Goal: Answer question/provide support

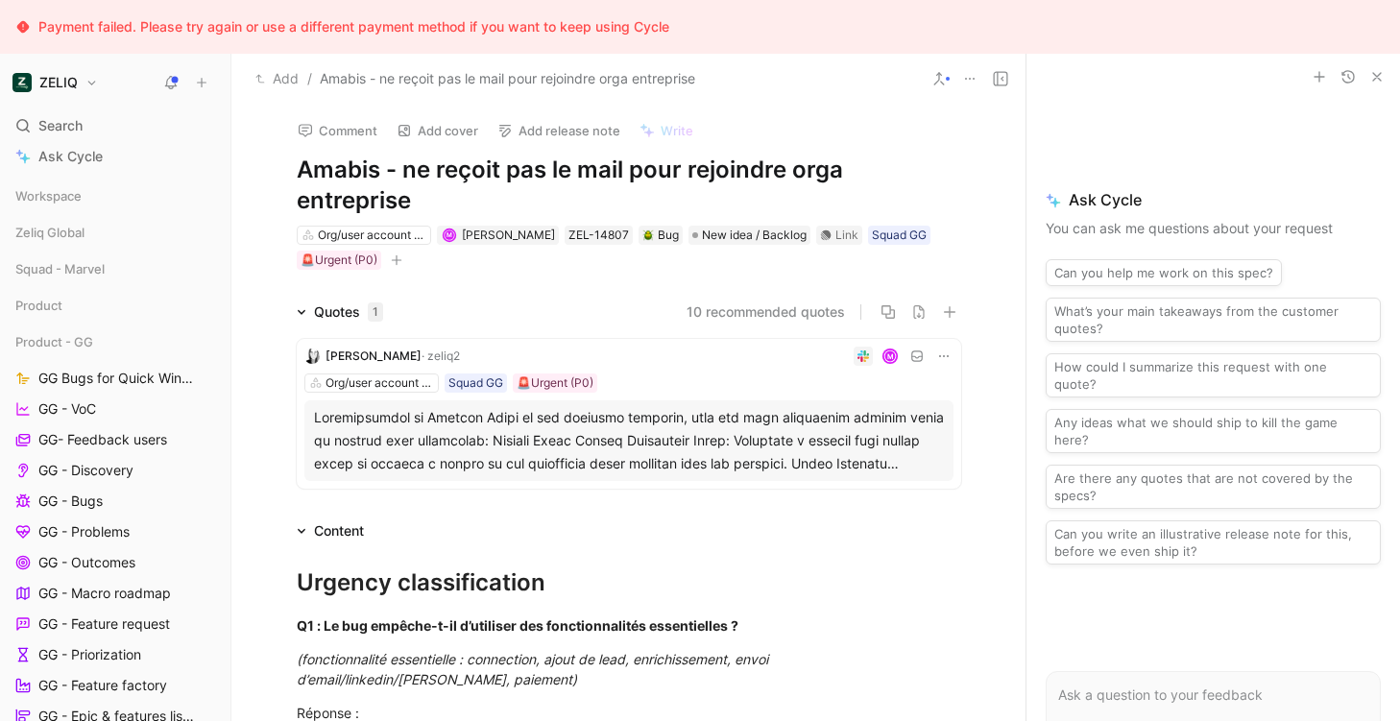
click at [1381, 78] on icon "button" at bounding box center [1376, 76] width 15 height 15
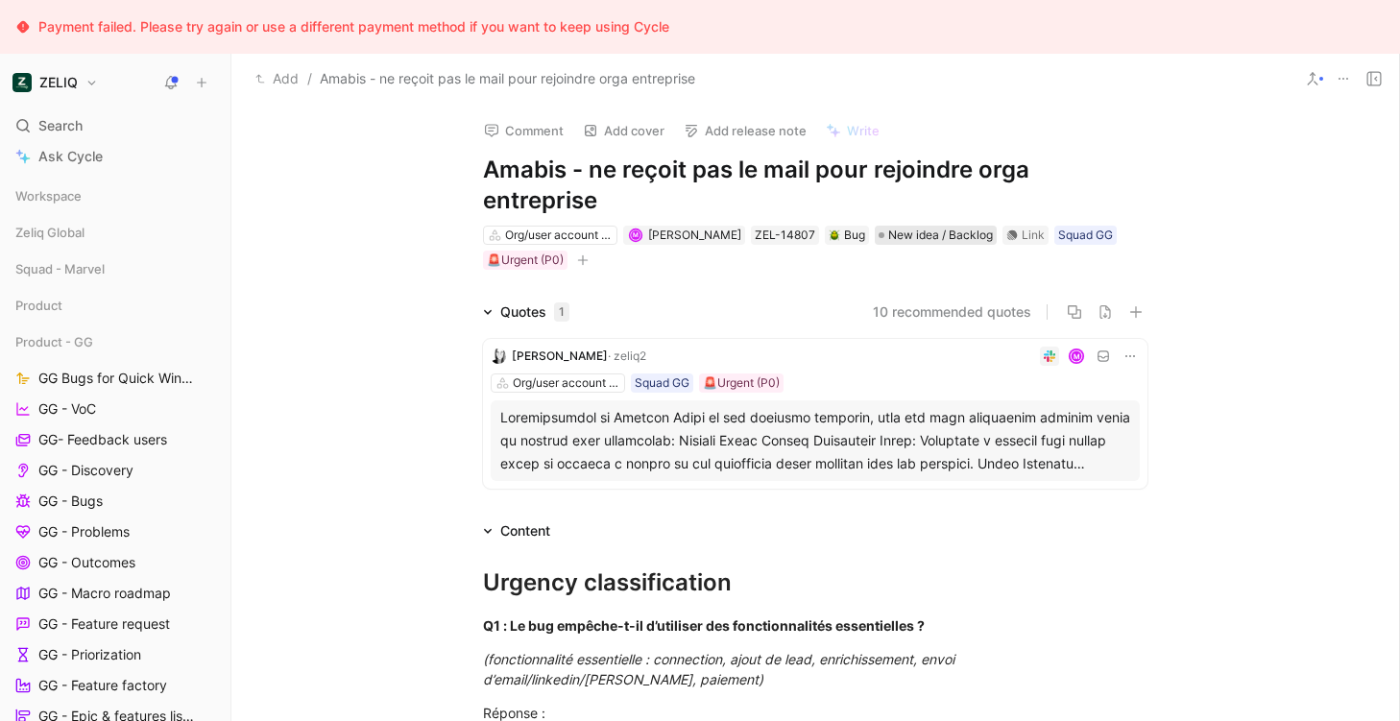
click at [921, 237] on span "New idea / Backlog" at bounding box center [940, 235] width 105 height 19
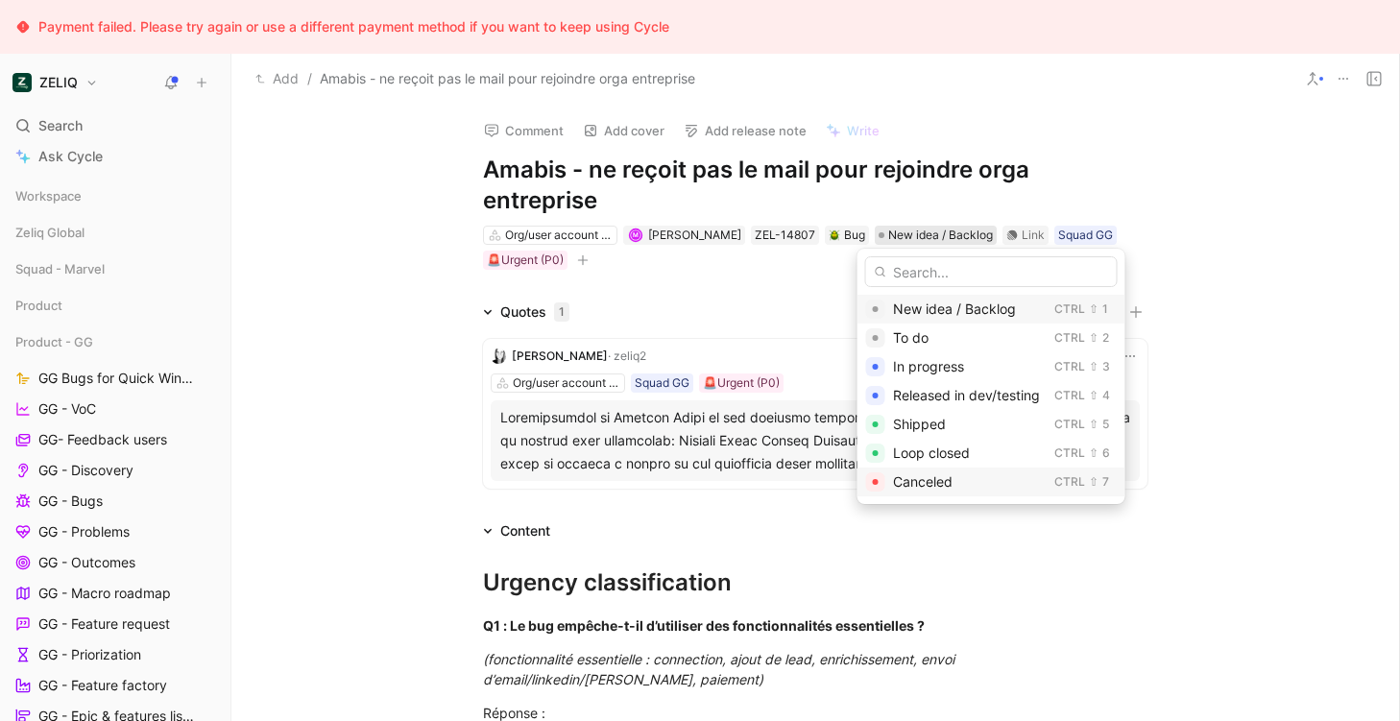
click at [904, 479] on span "Canceled" at bounding box center [923, 481] width 60 height 16
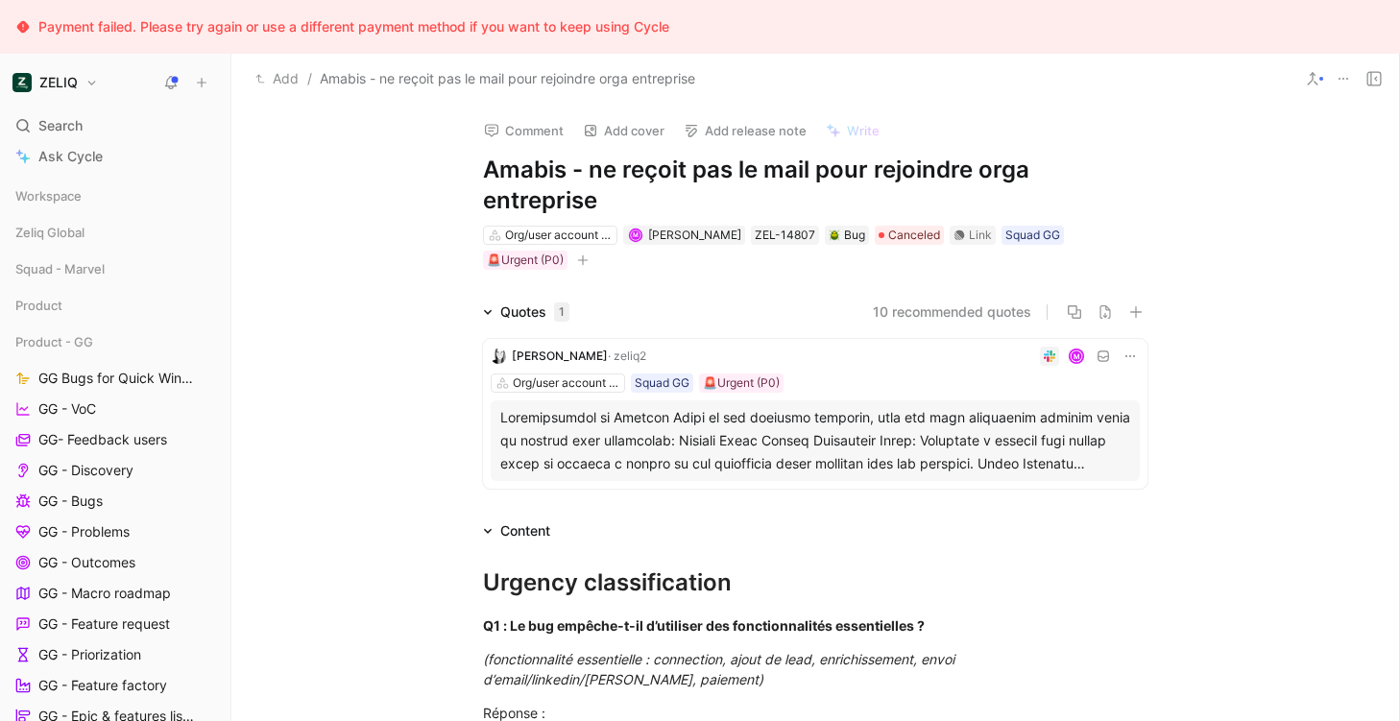
click at [1375, 73] on icon at bounding box center [1373, 78] width 15 height 15
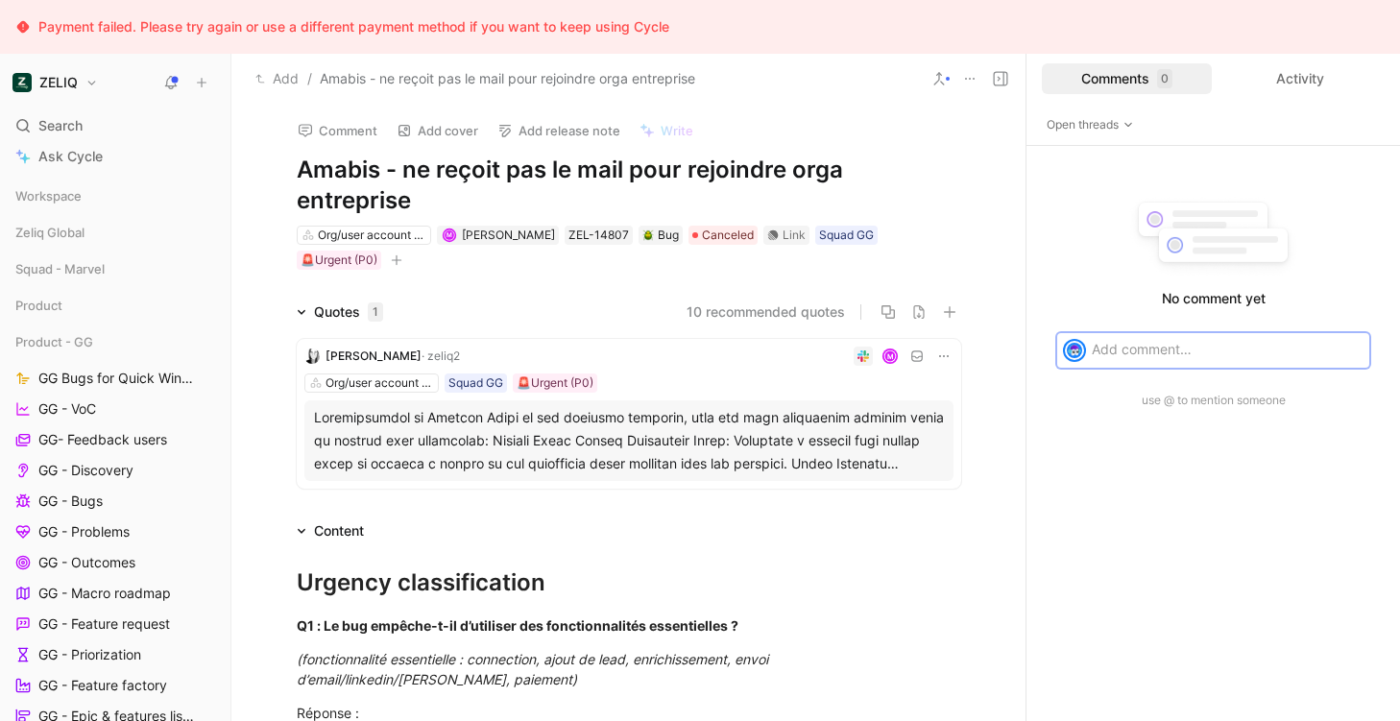
click at [1110, 356] on p at bounding box center [1227, 349] width 272 height 20
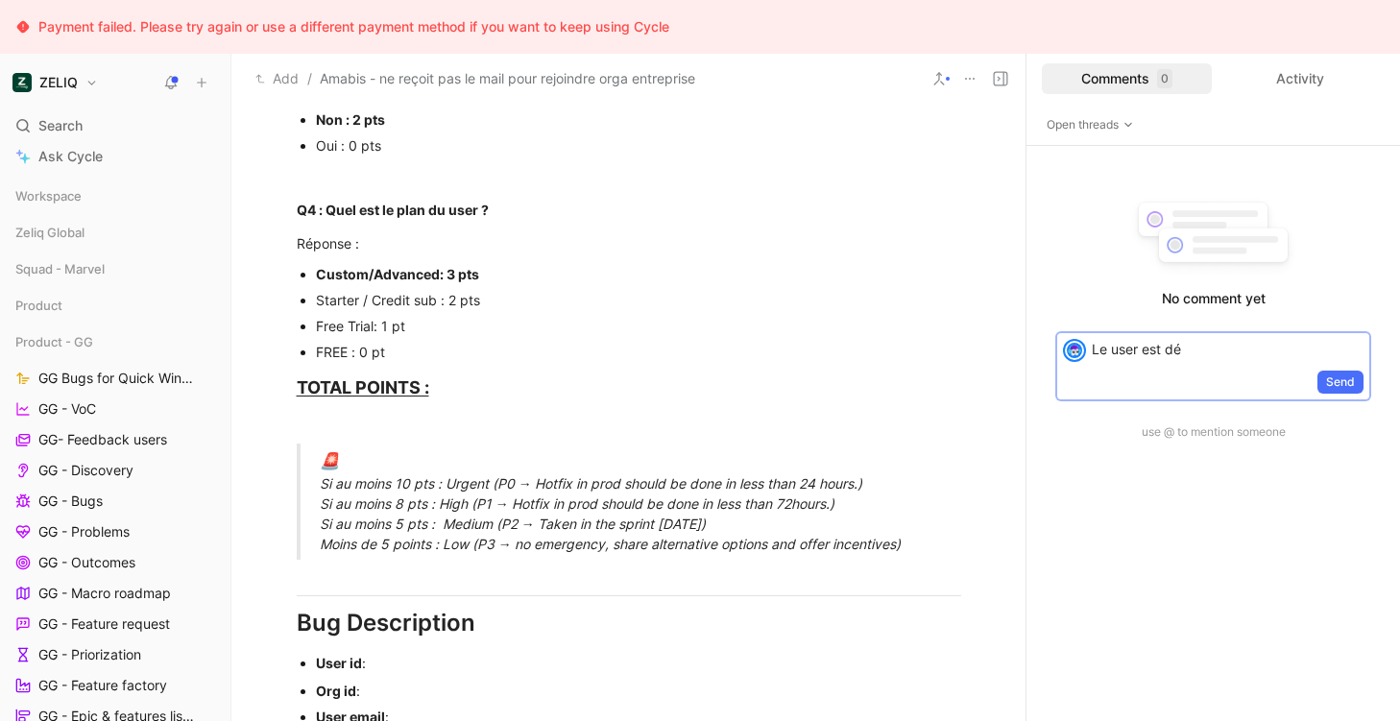
scroll to position [952, 0]
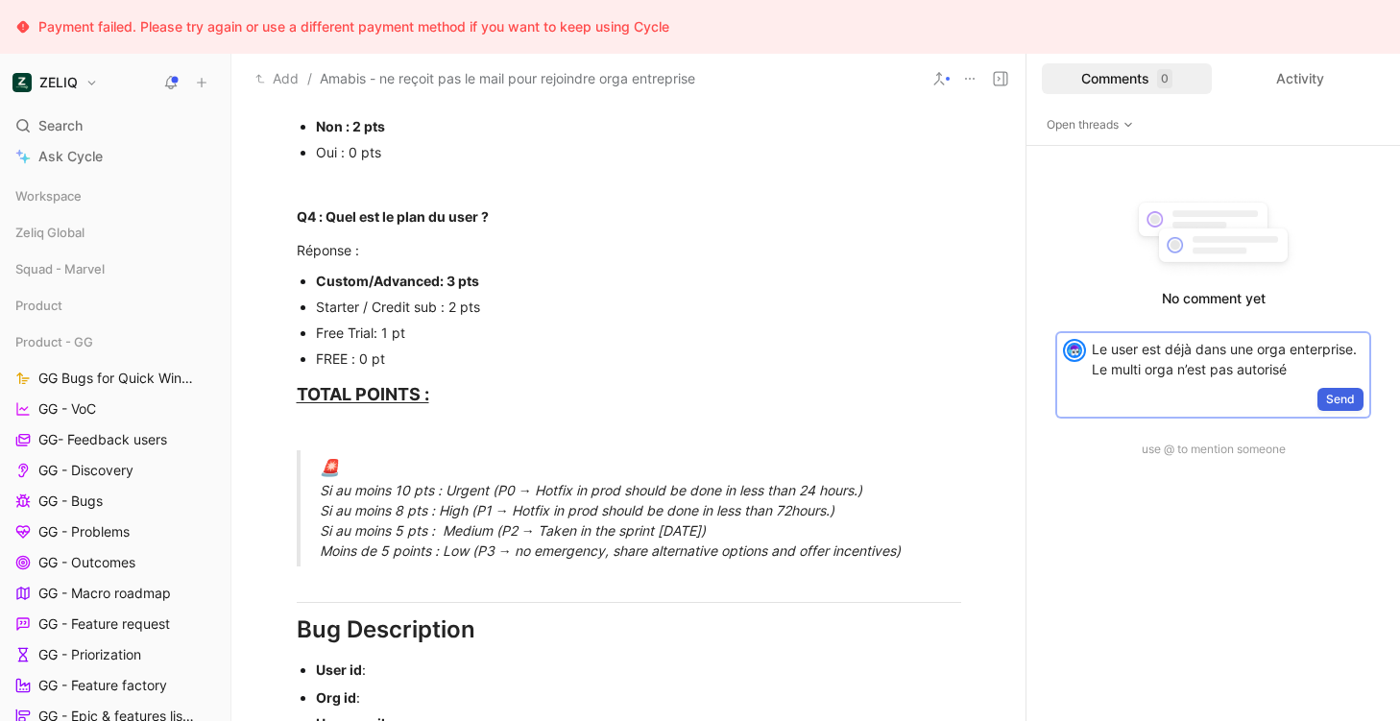
click at [1341, 396] on span "Send" at bounding box center [1340, 399] width 29 height 19
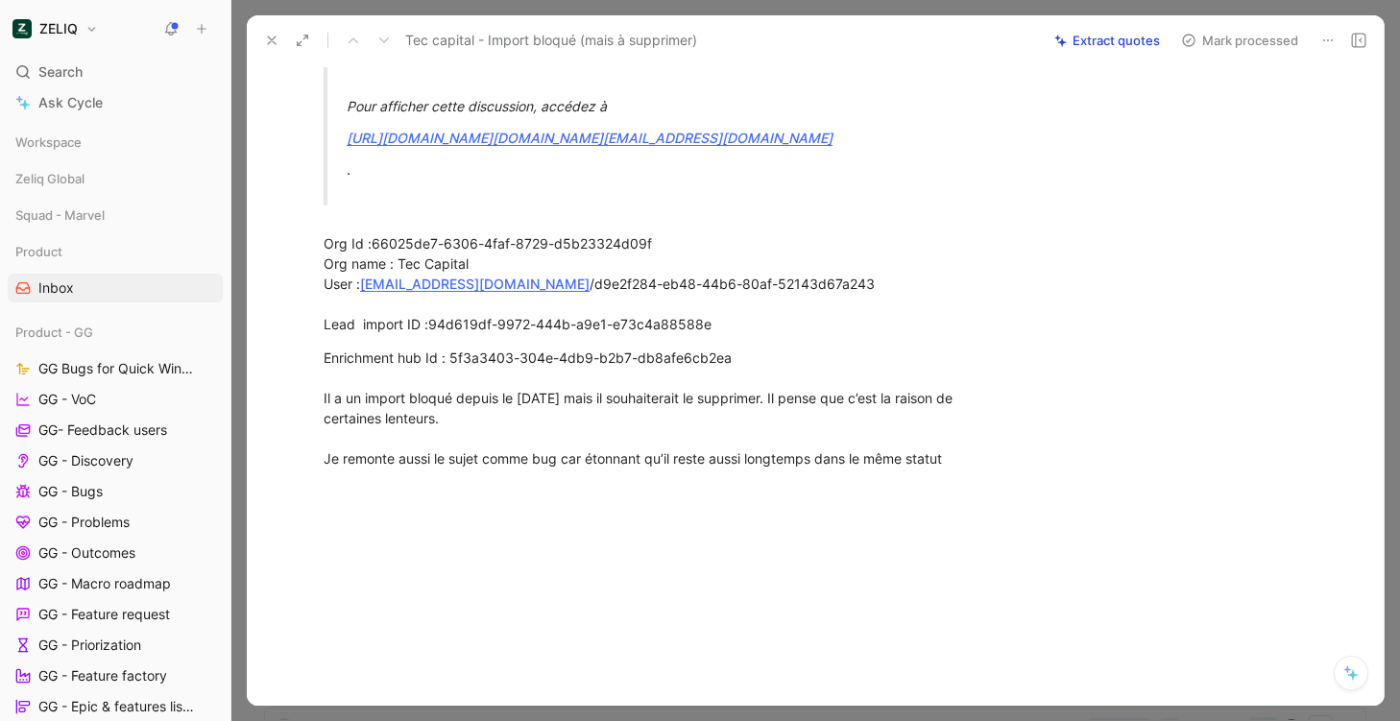
scroll to position [4540, 0]
